Goal: Obtain resource: Download file/media

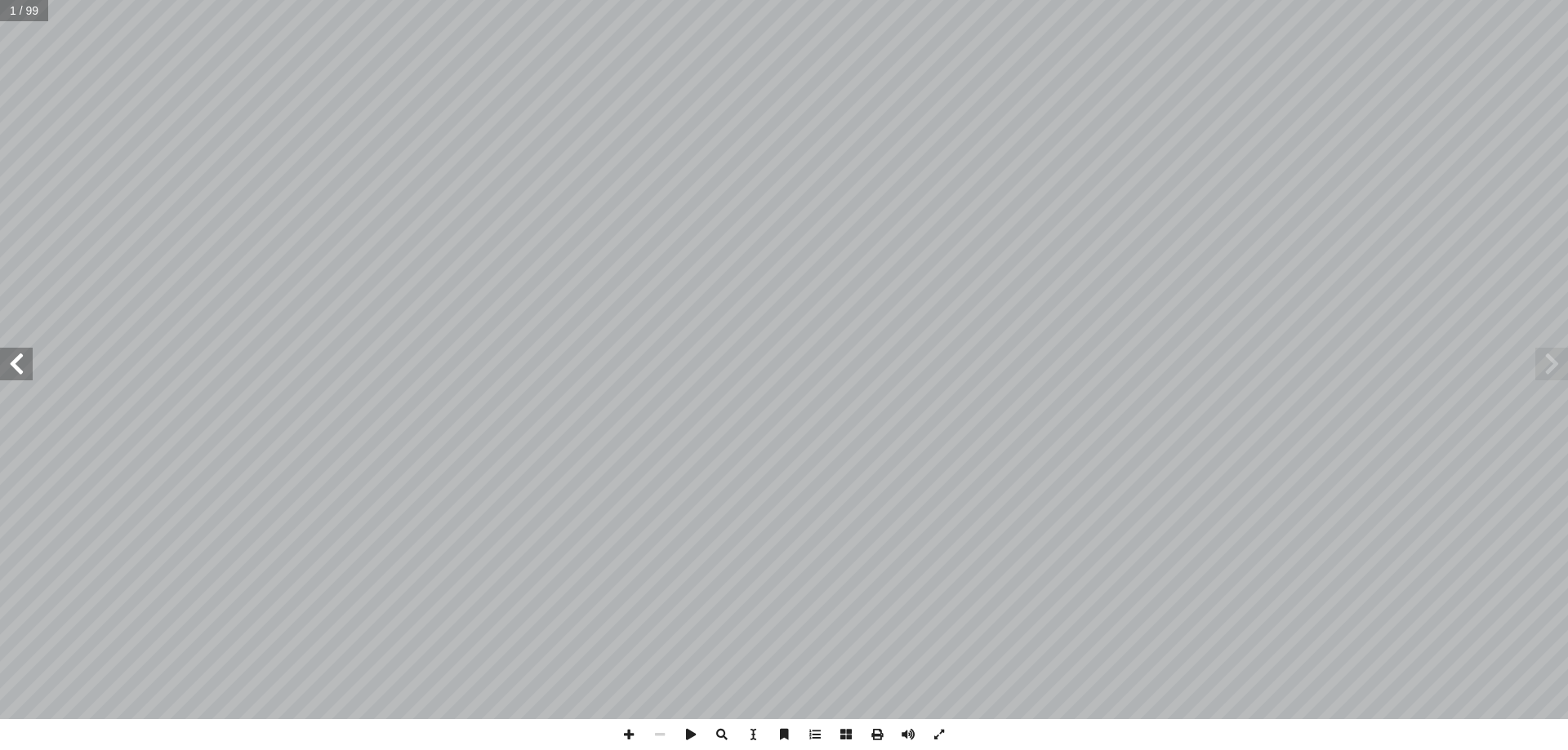
click at [11, 364] on span at bounding box center [16, 363] width 33 height 33
click at [877, 734] on span at bounding box center [877, 734] width 31 height 31
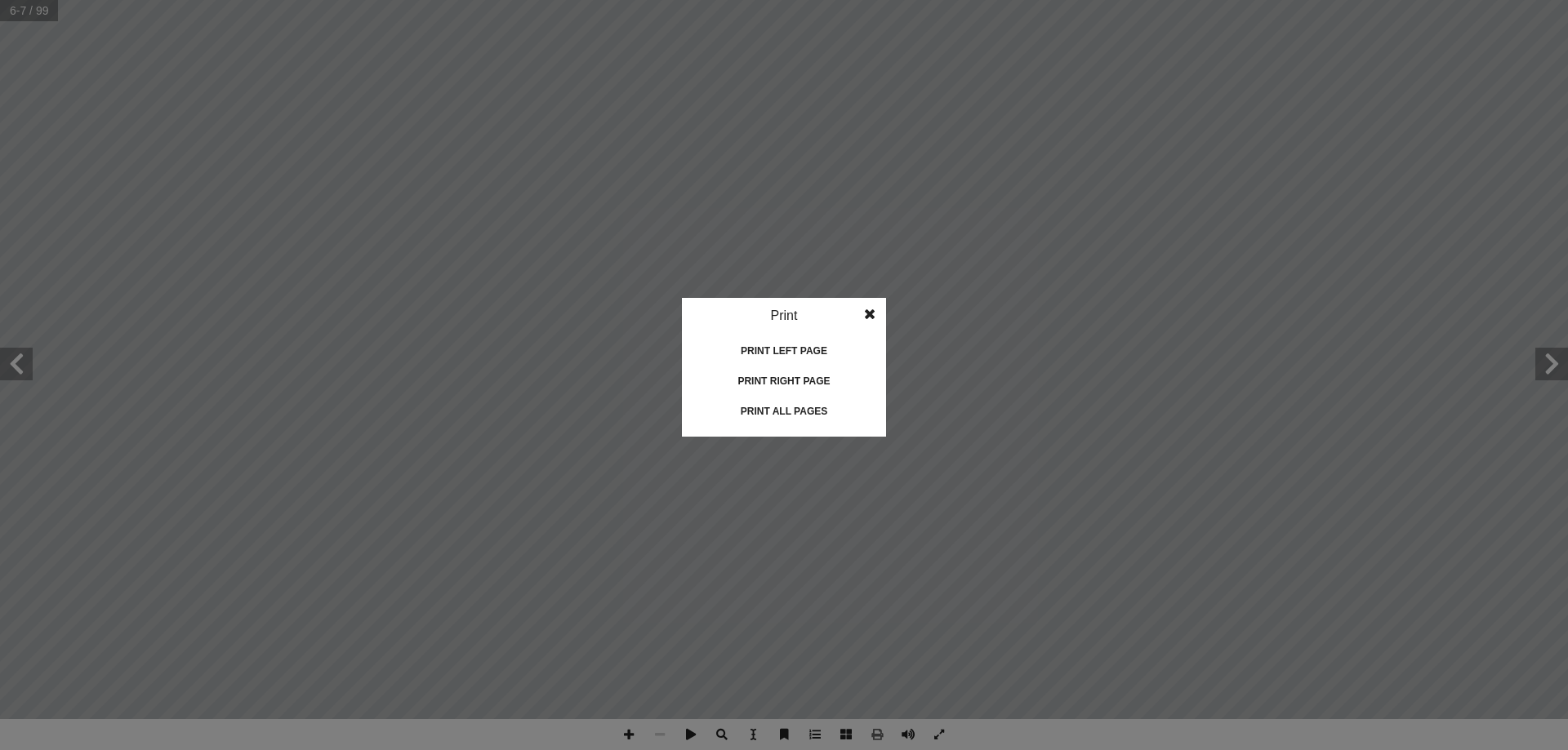
click at [783, 309] on div "Print" at bounding box center [784, 316] width 204 height 36
click at [762, 312] on div "Print" at bounding box center [784, 316] width 204 height 36
click at [761, 317] on div "Print" at bounding box center [784, 316] width 204 height 36
click at [863, 309] on span at bounding box center [870, 314] width 30 height 33
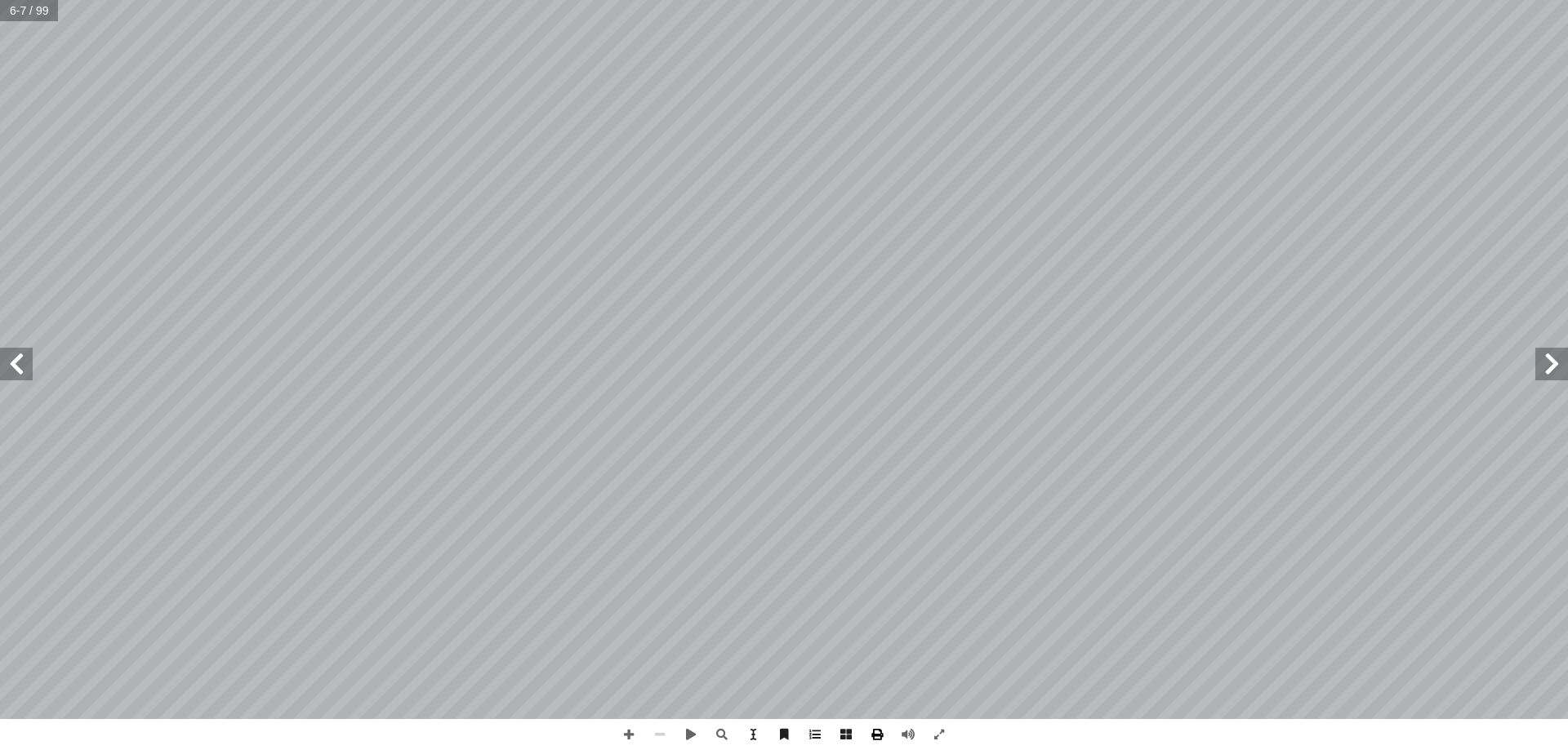
click at [874, 735] on span at bounding box center [877, 734] width 31 height 31
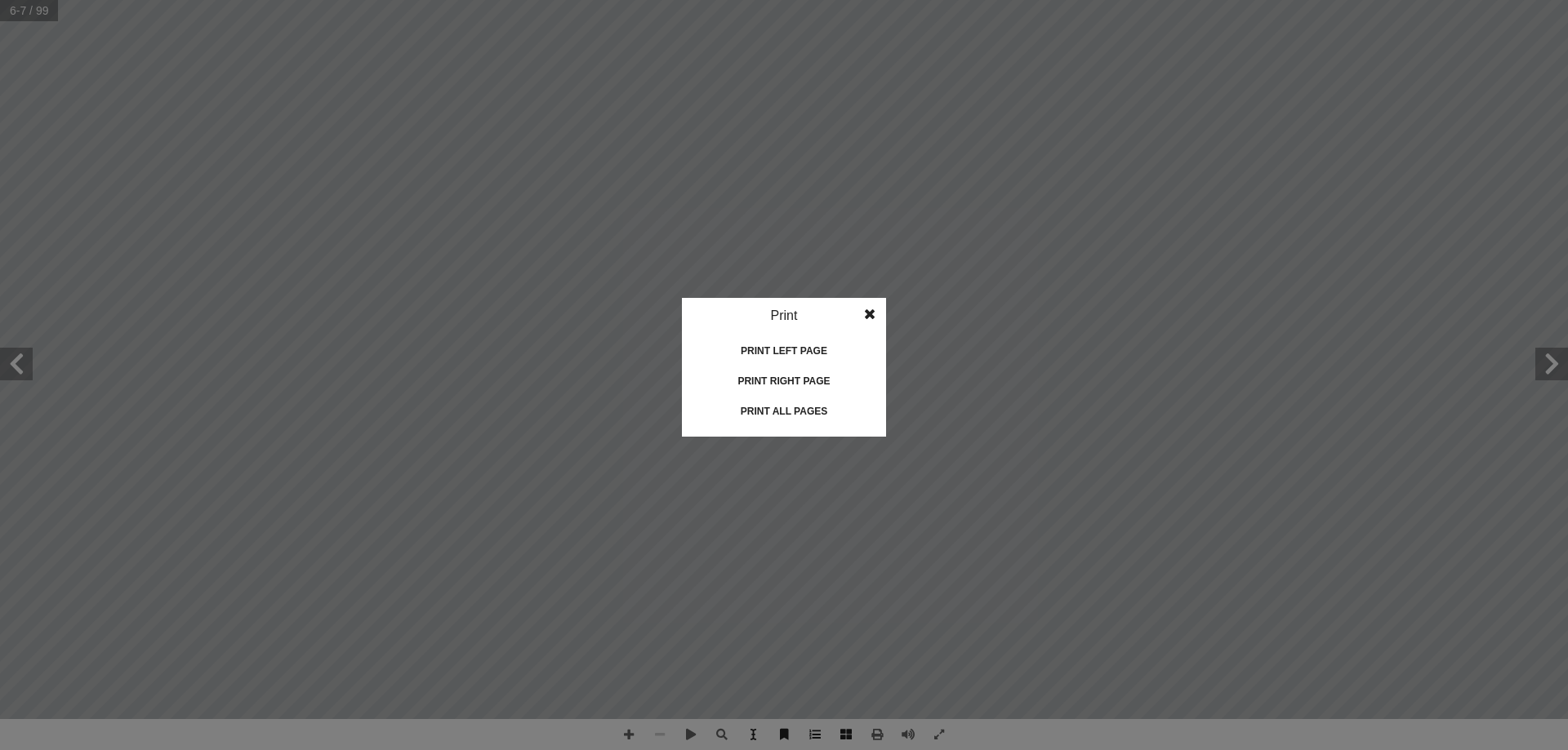
click at [781, 412] on div "Print all pages" at bounding box center [783, 412] width 163 height 26
